Goal: Use online tool/utility

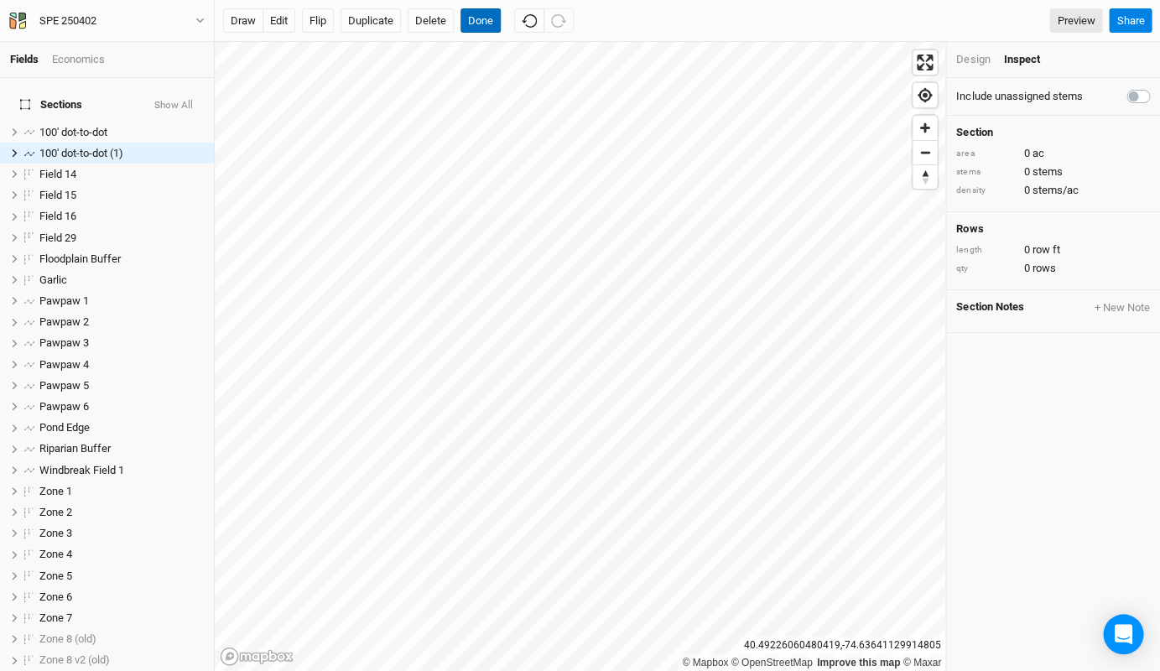
click at [479, 18] on button "Done" at bounding box center [480, 20] width 40 height 25
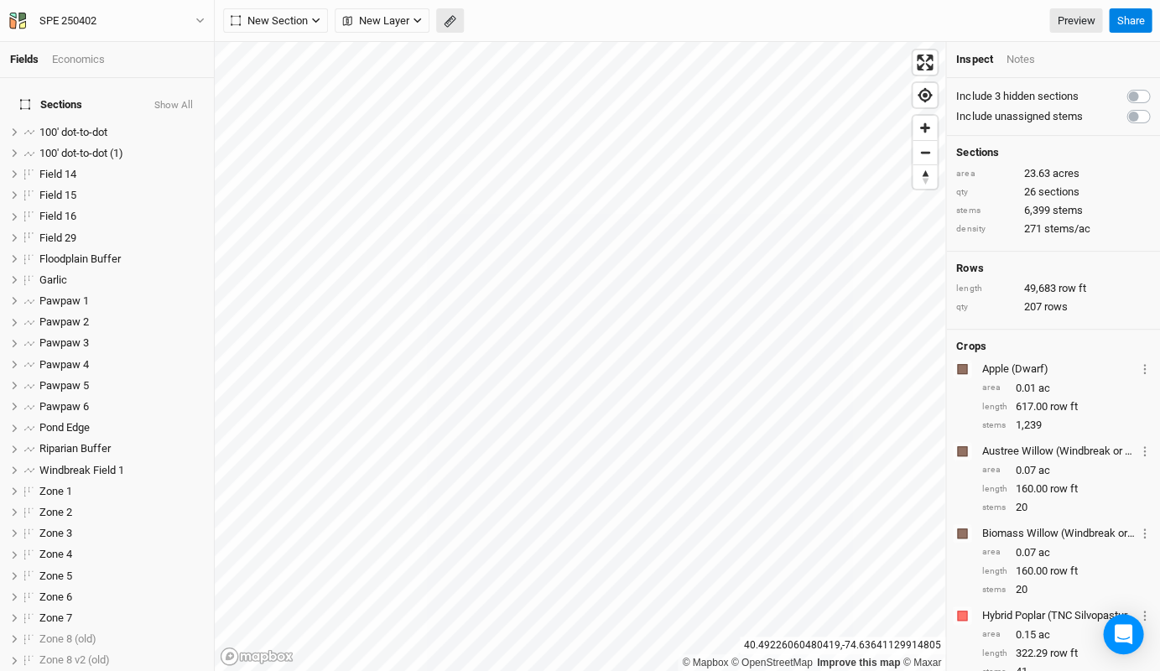
click at [446, 17] on icon "button" at bounding box center [450, 21] width 13 height 13
click at [300, 27] on button "Done" at bounding box center [299, 20] width 40 height 25
click at [447, 23] on icon "button" at bounding box center [449, 21] width 7 height 7
click at [296, 19] on button "Done" at bounding box center [299, 20] width 40 height 25
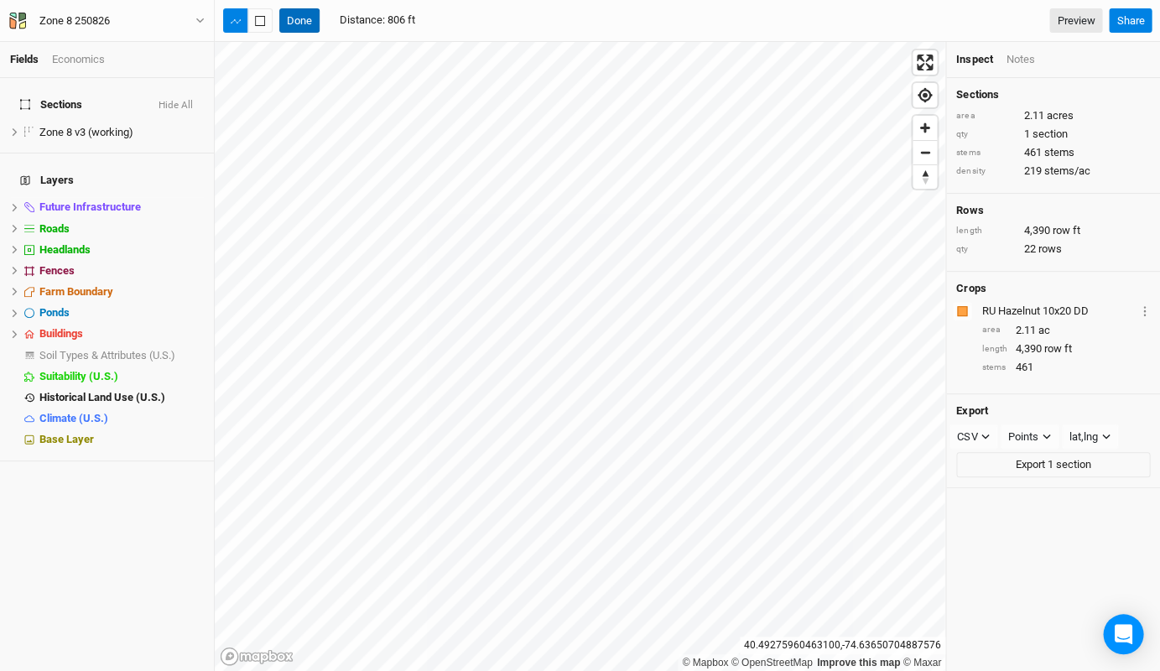
click at [299, 10] on button "Done" at bounding box center [299, 20] width 40 height 25
click at [451, 20] on icon "button" at bounding box center [450, 21] width 13 height 13
click at [290, 20] on button "Done" at bounding box center [299, 20] width 40 height 25
